Goal: Find specific page/section: Find specific page/section

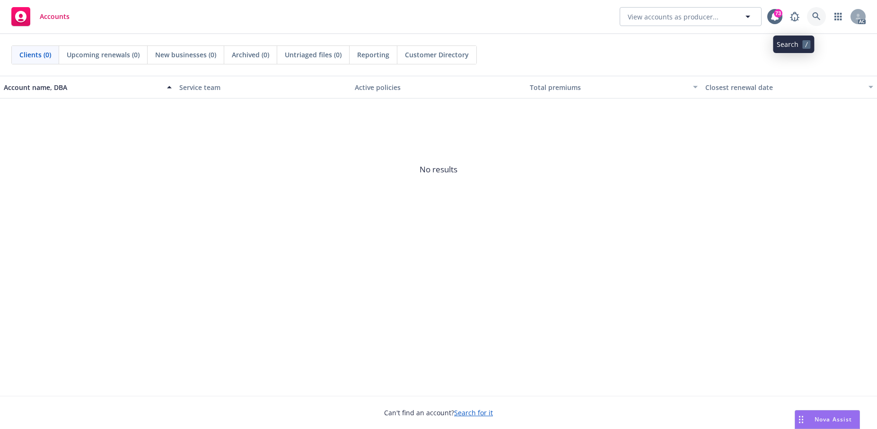
click at [812, 17] on icon at bounding box center [816, 16] width 8 height 8
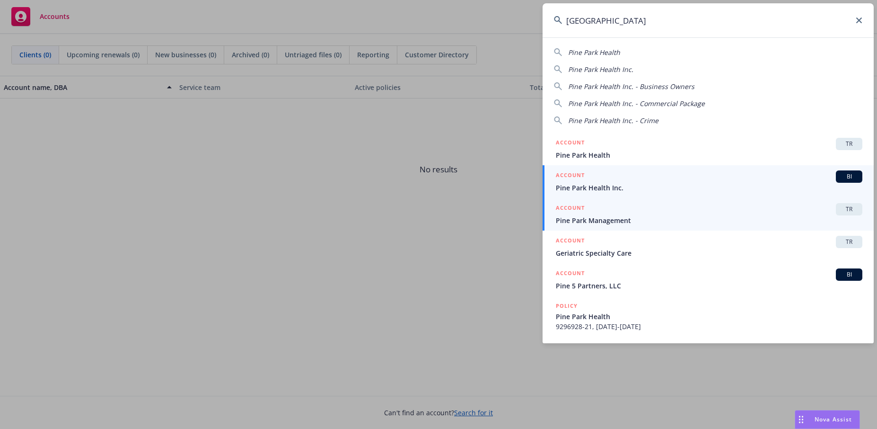
type input "[GEOGRAPHIC_DATA]"
click at [579, 191] on span "Pine Park Health Inc." at bounding box center [709, 188] width 307 height 10
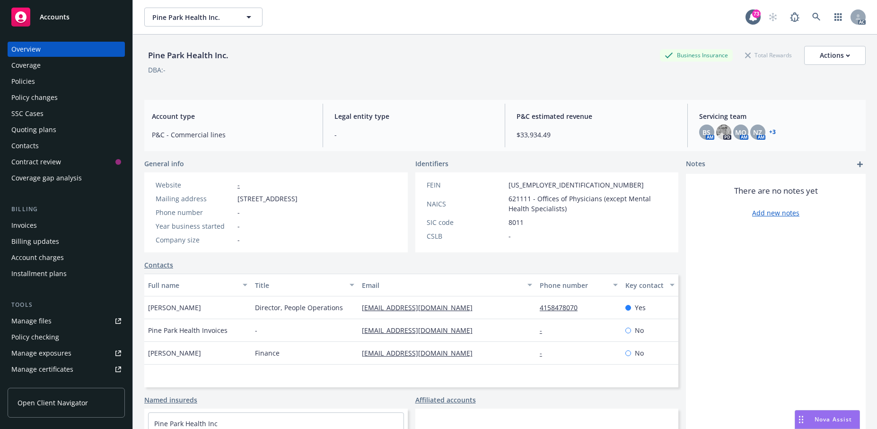
click at [43, 89] on div "Policies" at bounding box center [66, 81] width 110 height 15
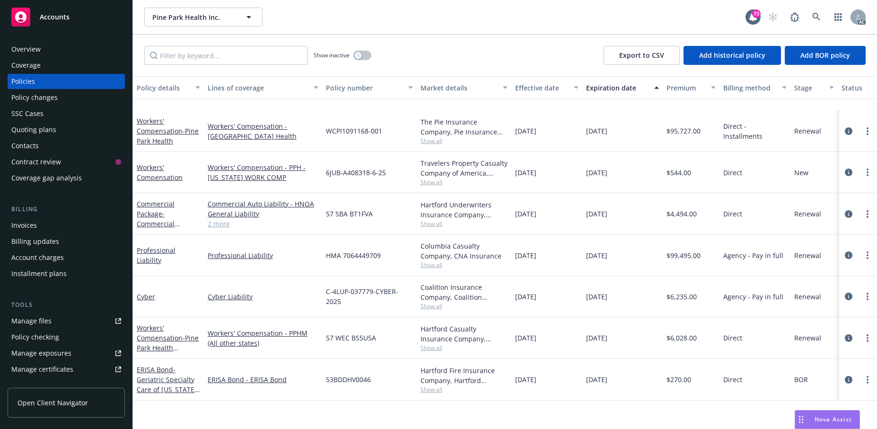
scroll to position [172, 0]
click at [154, 246] on link "Professional Liability" at bounding box center [156, 254] width 39 height 19
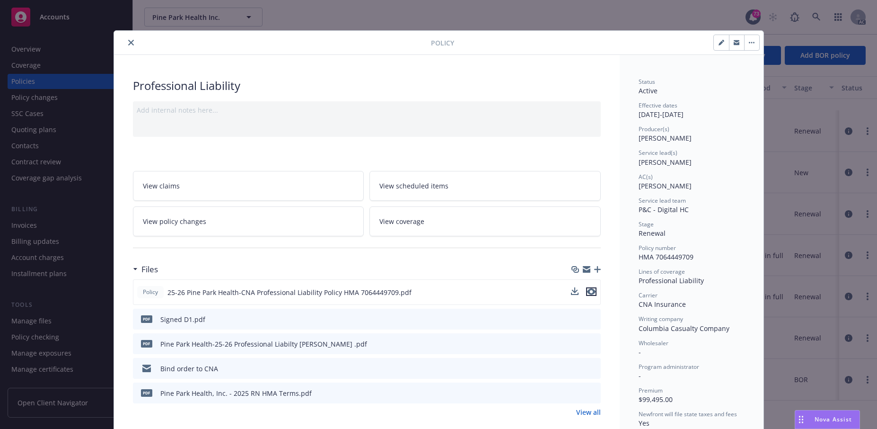
click at [587, 295] on icon "preview file" at bounding box center [591, 291] width 9 height 7
